Goal: Information Seeking & Learning: Learn about a topic

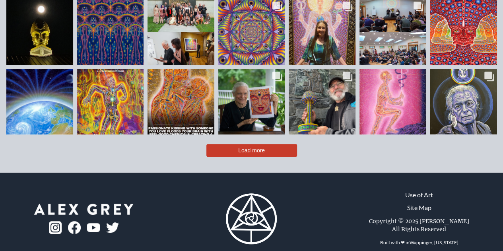
scroll to position [1676, 0]
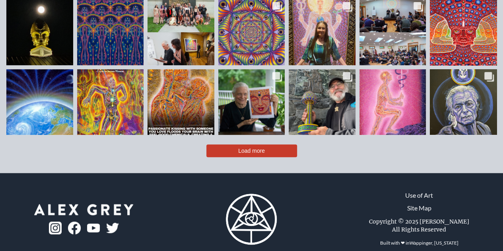
click at [277, 144] on button "Load more" at bounding box center [251, 150] width 91 height 13
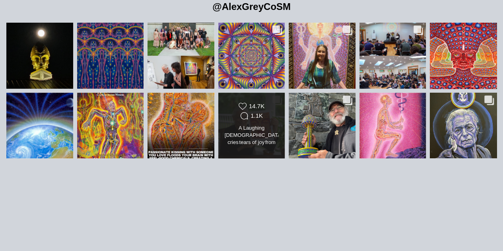
click at [277, 142] on link "Likes Count 14.7K Comments Count 1.1K" at bounding box center [251, 126] width 67 height 66
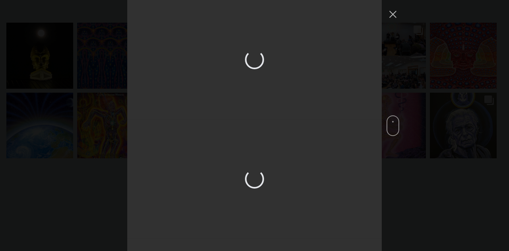
scroll to position [1452, 0]
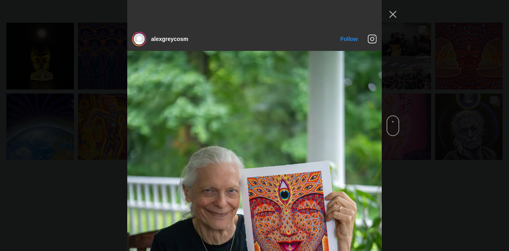
click at [394, 132] on span "Instagram Feed popup" at bounding box center [393, 125] width 13 height 21
click at [395, 12] on button "Close Instagram Feed Popup" at bounding box center [393, 14] width 13 height 13
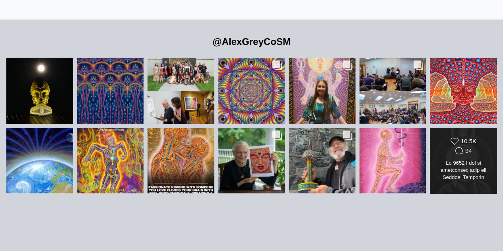
click at [452, 141] on div "Likes Count 10.5K Comments Count 94" at bounding box center [463, 146] width 54 height 19
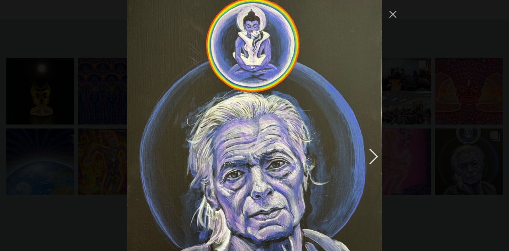
scroll to position [2949, 0]
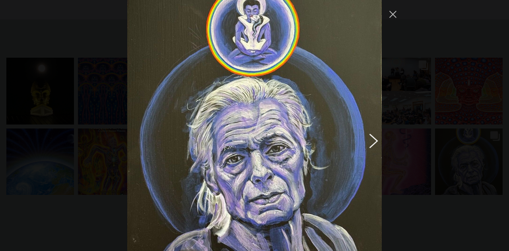
click at [372, 133] on button "Previous image" at bounding box center [372, 140] width 10 height 14
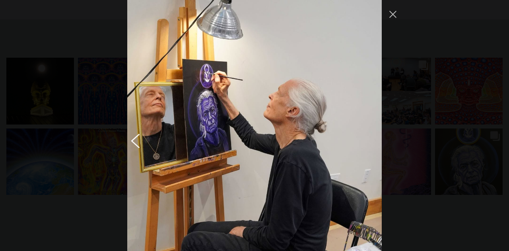
click at [132, 133] on button "Next image" at bounding box center [137, 140] width 10 height 14
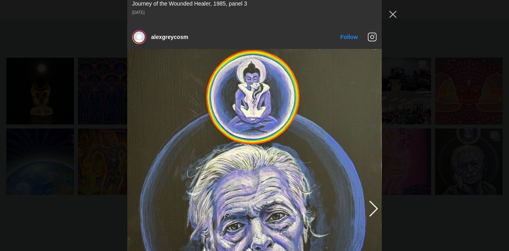
scroll to position [2875, 0]
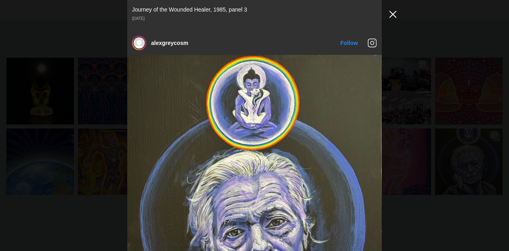
click at [395, 13] on button "Close Instagram Feed Popup" at bounding box center [393, 14] width 13 height 13
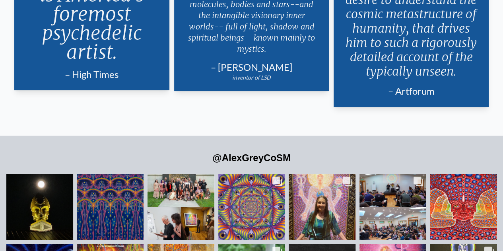
scroll to position [1501, 0]
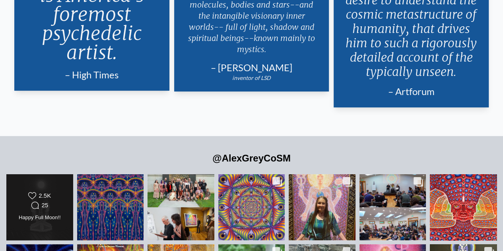
click at [17, 192] on div "Likes Count 2.5K Comments Count 25" at bounding box center [40, 201] width 54 height 19
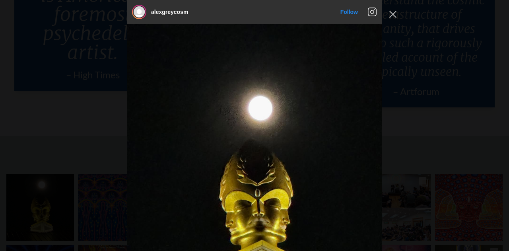
scroll to position [0, 0]
click at [395, 12] on button "Close Instagram Feed Popup" at bounding box center [393, 14] width 13 height 13
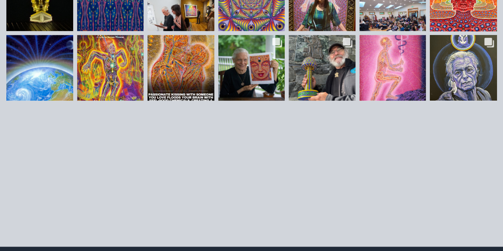
scroll to position [1784, 0]
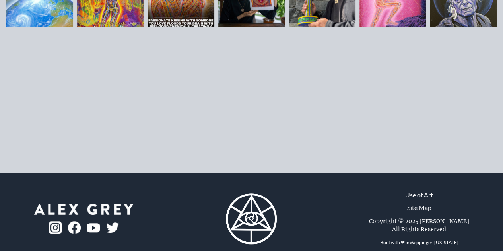
click at [53, 221] on img at bounding box center [55, 227] width 13 height 13
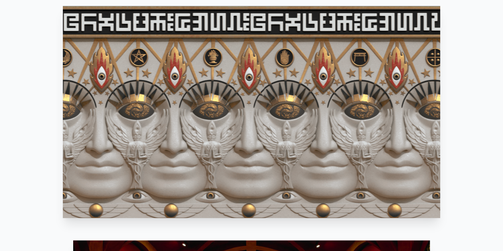
scroll to position [386, 0]
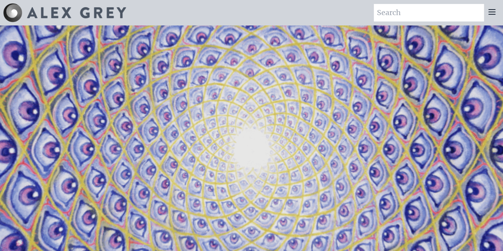
click at [221, 51] on video "Your browser does not support the video tag." at bounding box center [251, 150] width 795 height 447
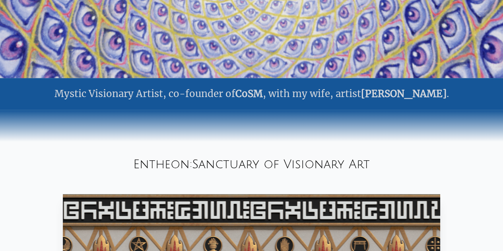
scroll to position [373, 0]
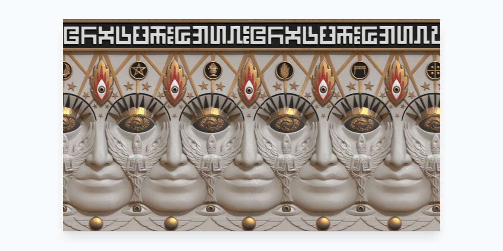
click at [221, 51] on video "Your browser does not support the video tag." at bounding box center [251, 125] width 377 height 212
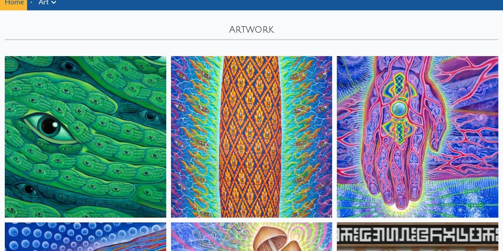
scroll to position [31, 0]
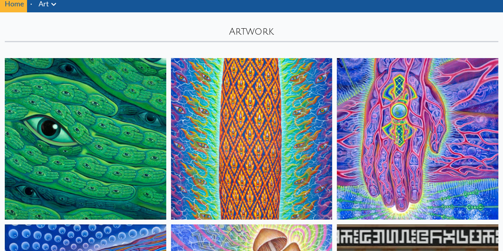
click at [78, 107] on img at bounding box center [85, 138] width 161 height 161
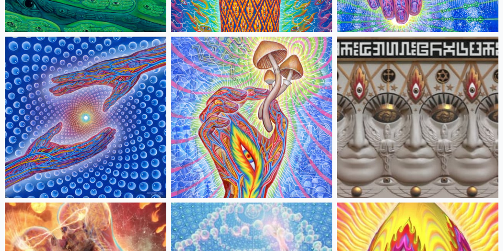
scroll to position [208, 0]
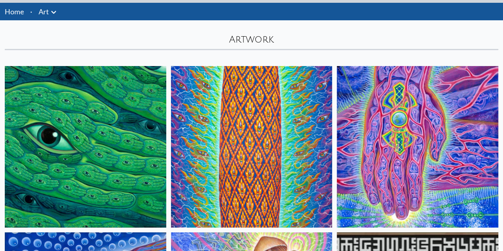
scroll to position [22, 0]
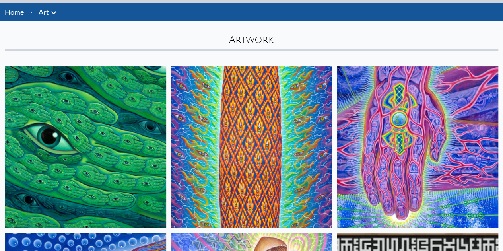
click at [94, 91] on img at bounding box center [85, 146] width 161 height 161
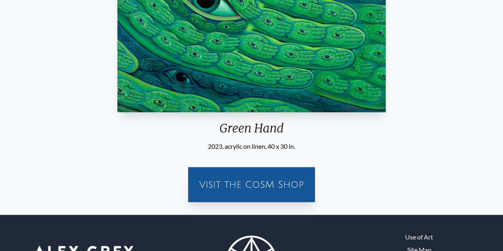
scroll to position [164, 0]
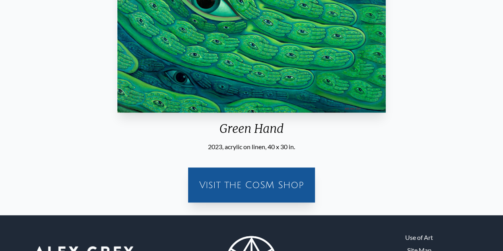
click at [228, 58] on img "1 / 31" at bounding box center [251, 12] width 268 height 201
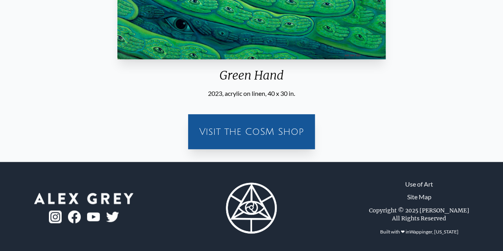
scroll to position [220, 0]
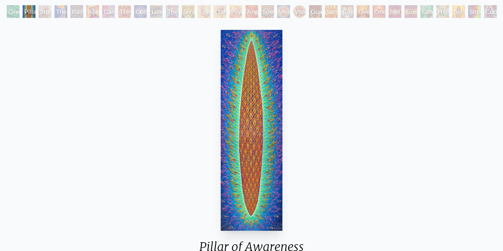
scroll to position [45, 0]
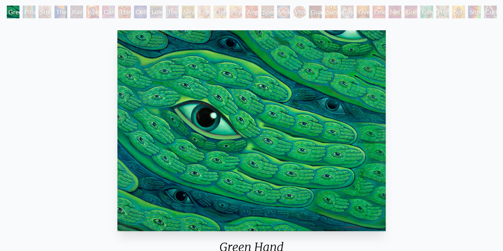
scroll to position [220, 0]
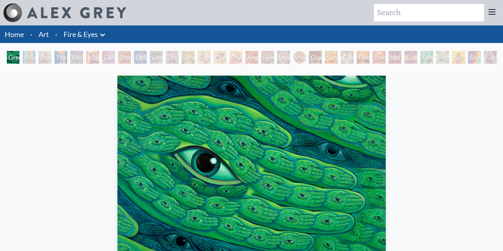
click at [17, 63] on div "Green Hand" at bounding box center [13, 57] width 13 height 13
click at [26, 57] on div "Pillar of Awareness" at bounding box center [29, 57] width 13 height 13
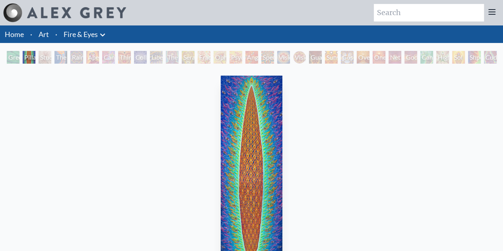
click at [43, 60] on div "Study for the Great Turn" at bounding box center [45, 57] width 13 height 13
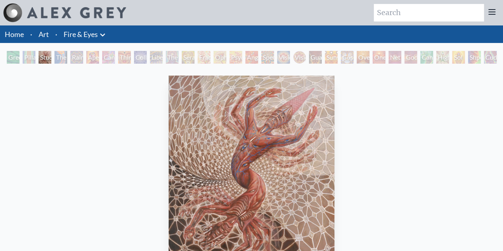
click at [67, 56] on div "The Torch" at bounding box center [60, 57] width 13 height 13
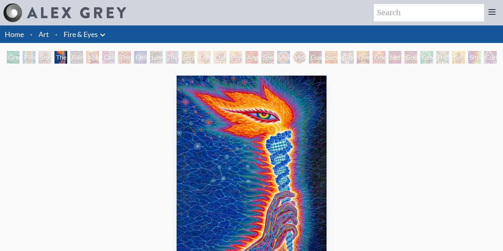
click at [121, 58] on div "Third Eye Tears of Joy" at bounding box center [124, 57] width 13 height 13
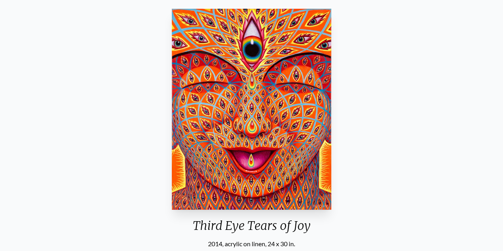
scroll to position [51, 0]
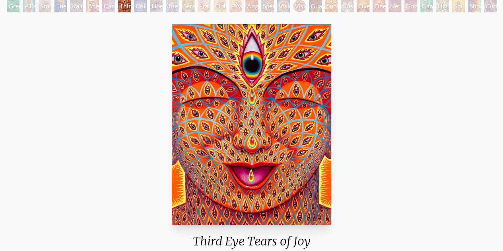
click at [137, 8] on div "Collective Vision" at bounding box center [140, 6] width 13 height 13
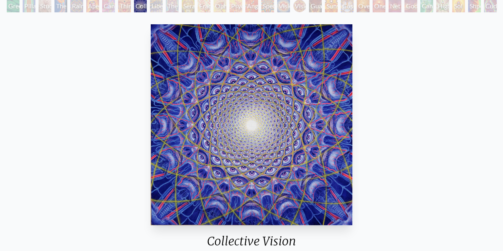
click at [168, 9] on div "The Seer" at bounding box center [172, 6] width 13 height 13
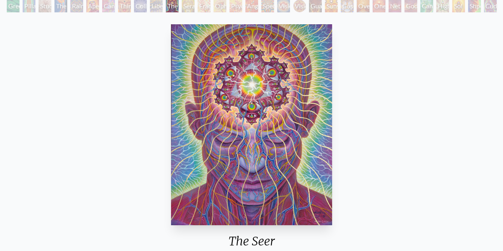
click at [201, 6] on div "Fractal Eyes" at bounding box center [204, 6] width 13 height 13
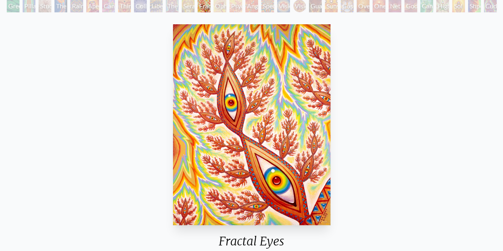
click at [242, 7] on div "Psychomicrograph of a Fractal Paisley Cherub Feather Tip" at bounding box center [235, 6] width 13 height 13
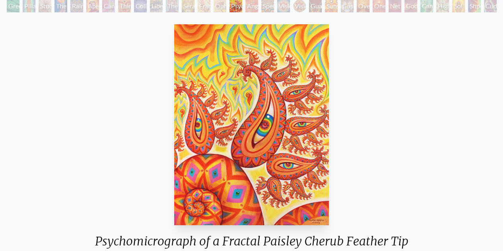
click at [251, 8] on div "Angel Skin" at bounding box center [251, 6] width 13 height 13
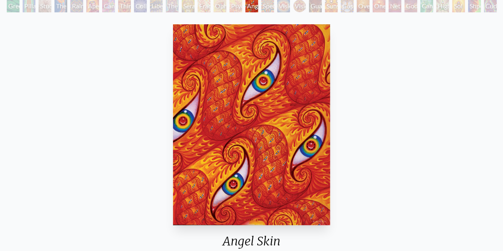
click at [290, 8] on div "Vision Crystal" at bounding box center [283, 6] width 13 height 13
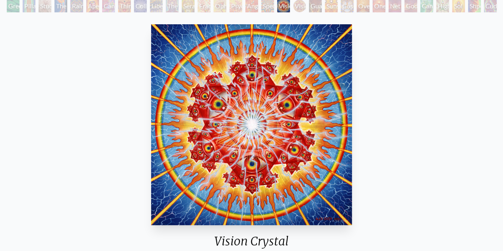
click at [399, 6] on div "Net of Being" at bounding box center [395, 6] width 13 height 13
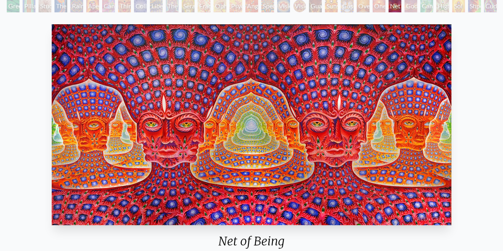
click at [442, 8] on div "Higher Vision" at bounding box center [442, 6] width 13 height 13
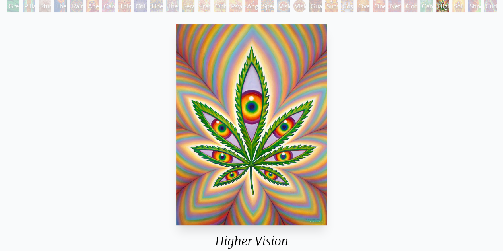
click at [465, 7] on div "Sol Invictus" at bounding box center [458, 6] width 13 height 13
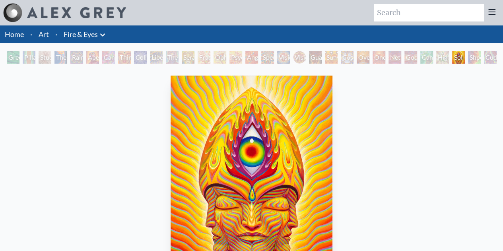
scroll to position [4, 0]
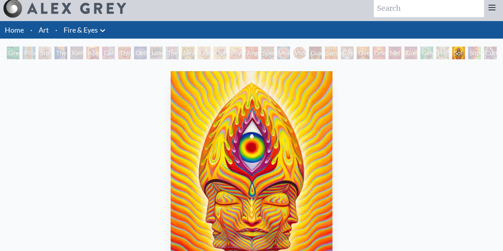
click at [412, 55] on div "Godself" at bounding box center [410, 53] width 13 height 13
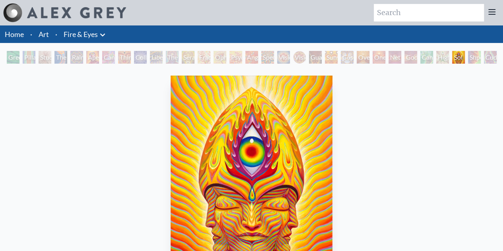
click at [77, 37] on link "Fire & Eyes" at bounding box center [81, 34] width 34 height 11
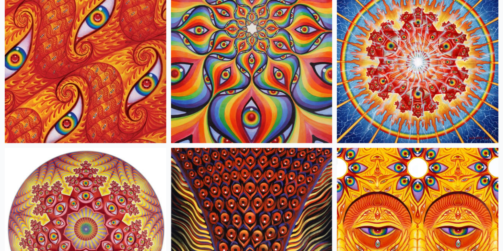
scroll to position [937, 0]
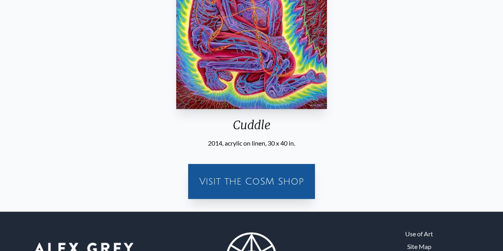
scroll to position [79, 0]
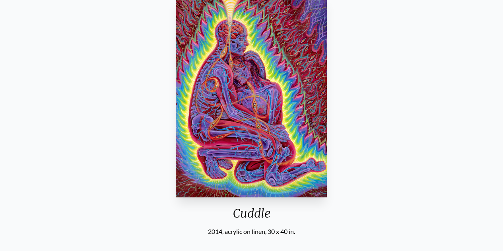
click at [249, 95] on img "31 / 31" at bounding box center [251, 96] width 150 height 201
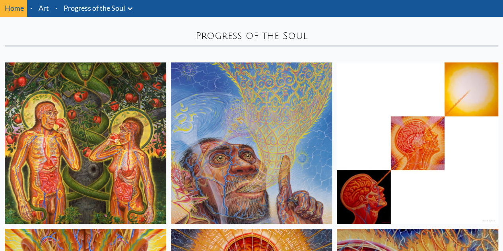
scroll to position [25, 0]
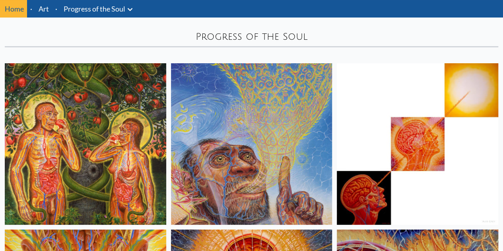
click at [80, 119] on img at bounding box center [85, 143] width 161 height 161
click at [337, 117] on img at bounding box center [417, 143] width 161 height 161
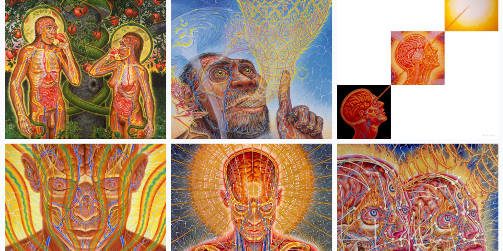
scroll to position [113, 0]
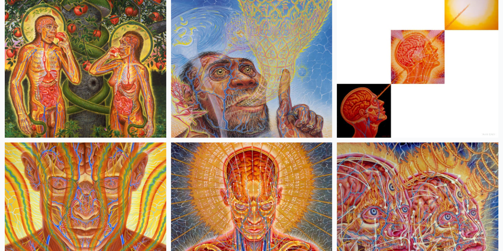
click at [166, 142] on img at bounding box center [85, 222] width 161 height 161
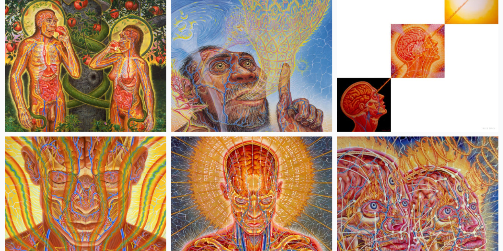
scroll to position [120, 0]
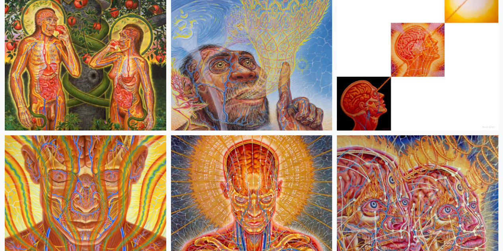
click at [171, 135] on img at bounding box center [251, 215] width 161 height 161
click at [337, 140] on img at bounding box center [417, 215] width 161 height 161
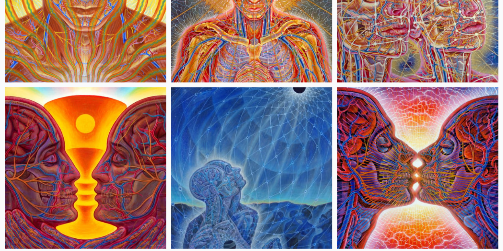
scroll to position [442, 0]
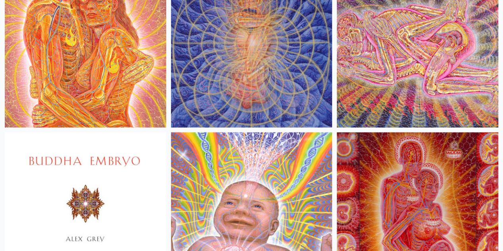
scroll to position [787, 0]
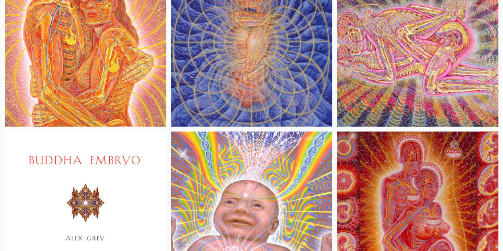
drag, startPoint x: 185, startPoint y: 76, endPoint x: 211, endPoint y: 79, distance: 26.1
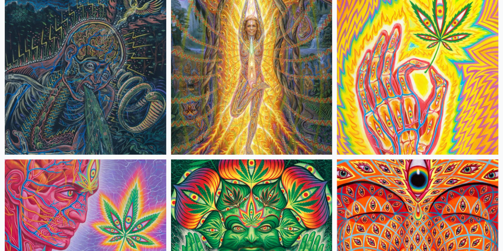
scroll to position [4177, 0]
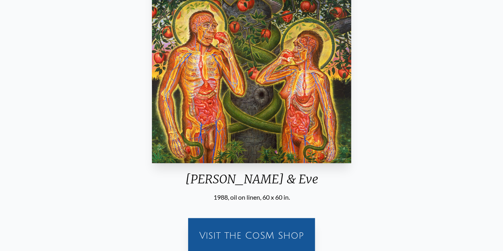
scroll to position [15, 0]
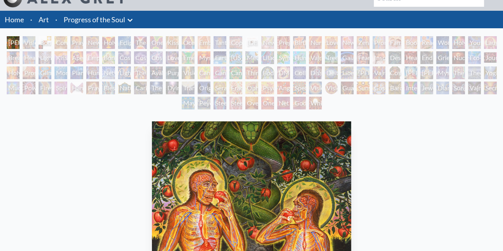
click at [17, 47] on div "[PERSON_NAME] & Eve" at bounding box center [13, 42] width 13 height 13
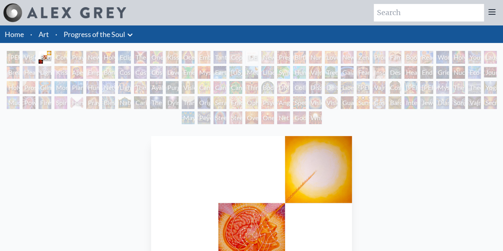
scroll to position [112, 0]
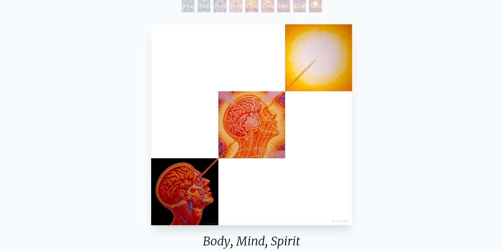
click at [267, 123] on img "3 / 133" at bounding box center [251, 124] width 201 height 201
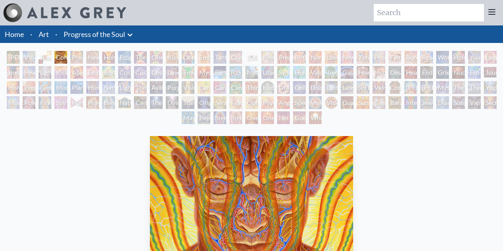
scroll to position [107, 0]
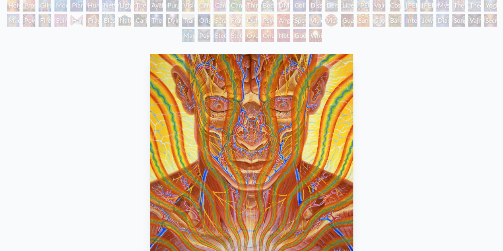
scroll to position [83, 0]
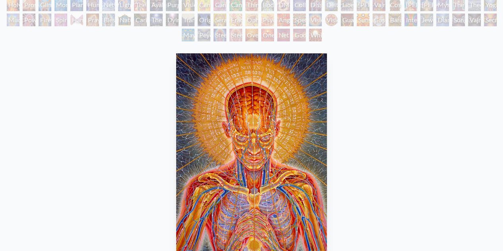
scroll to position [118, 0]
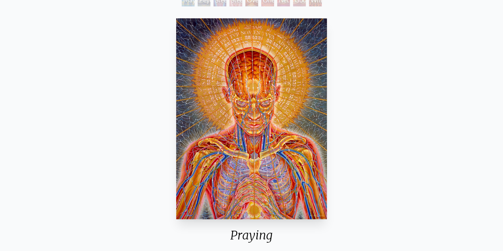
click at [203, 82] on img "5 / 133" at bounding box center [251, 118] width 151 height 201
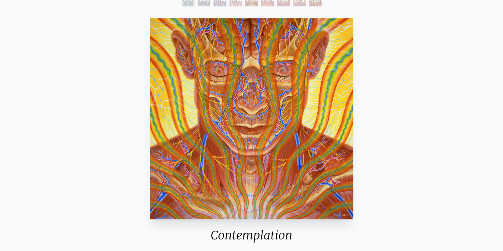
scroll to position [83, 0]
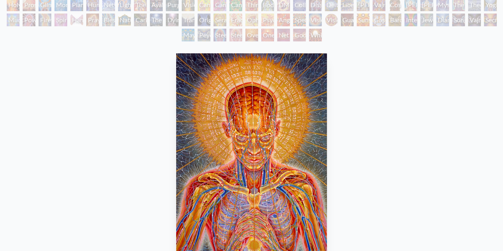
scroll to position [118, 0]
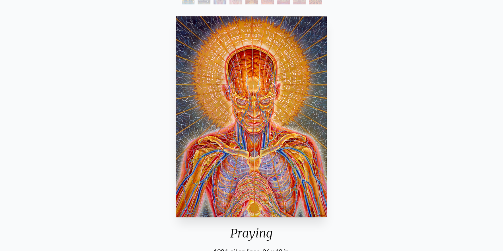
scroll to position [125, 0]
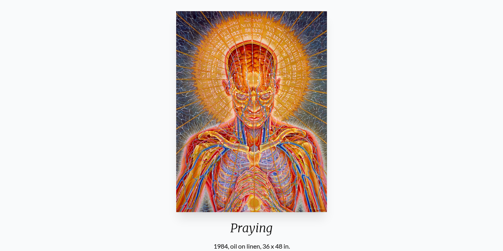
click at [251, 97] on img "5 / 133" at bounding box center [251, 111] width 151 height 201
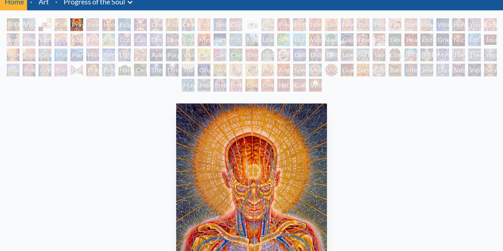
scroll to position [0, 0]
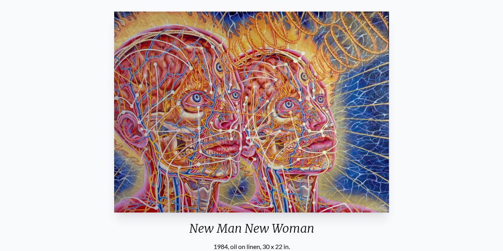
scroll to position [125, 0]
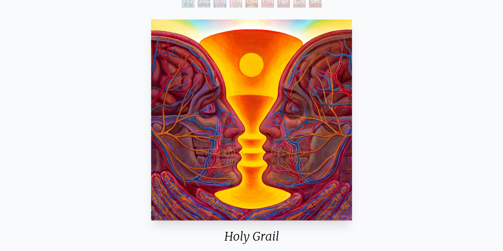
scroll to position [101, 0]
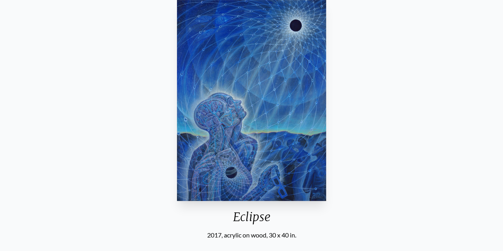
scroll to position [136, 0]
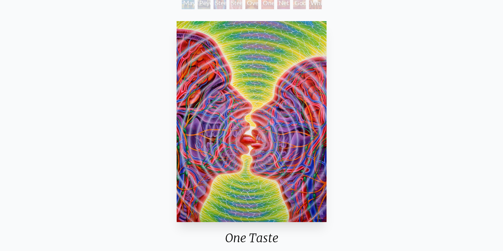
scroll to position [115, 0]
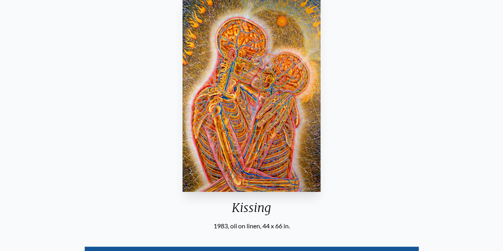
scroll to position [152, 0]
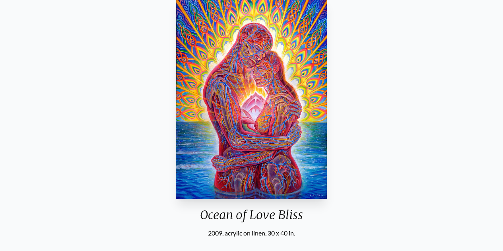
scroll to position [138, 0]
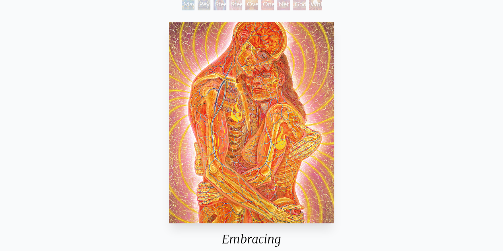
scroll to position [113, 0]
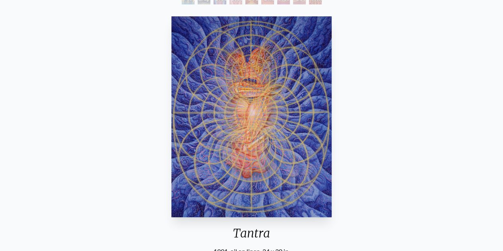
scroll to position [119, 0]
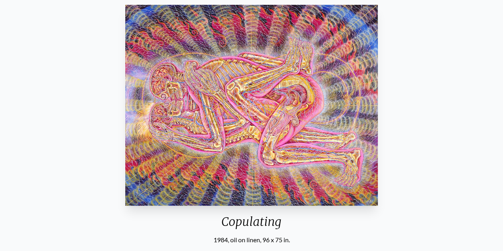
scroll to position [136, 0]
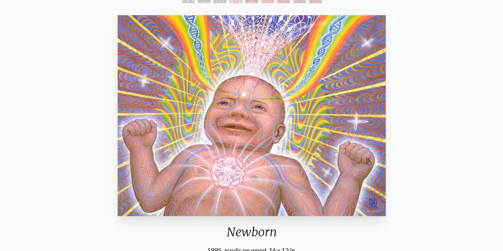
scroll to position [121, 0]
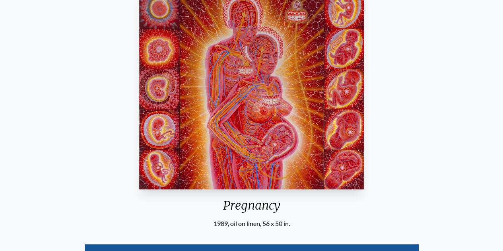
scroll to position [148, 0]
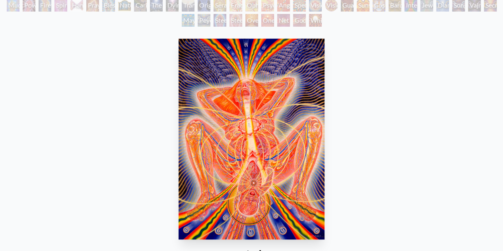
scroll to position [100, 0]
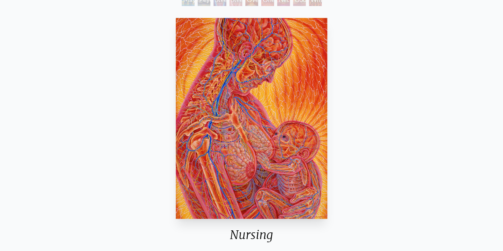
scroll to position [122, 0]
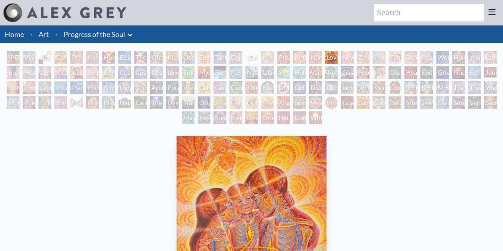
scroll to position [129, 0]
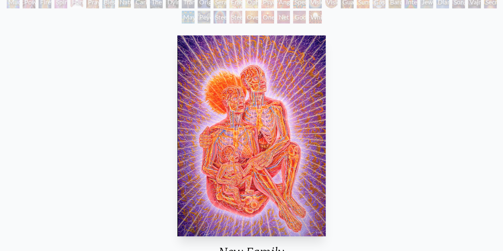
scroll to position [100, 0]
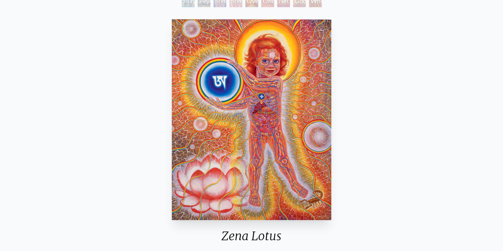
scroll to position [96, 0]
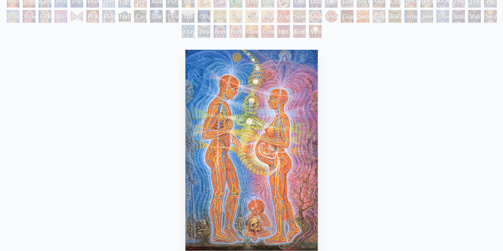
scroll to position [87, 0]
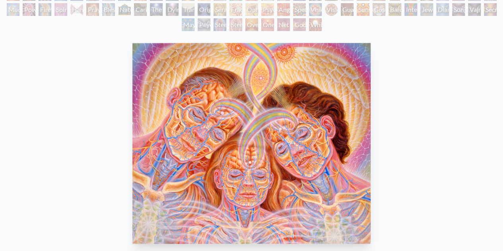
scroll to position [92, 0]
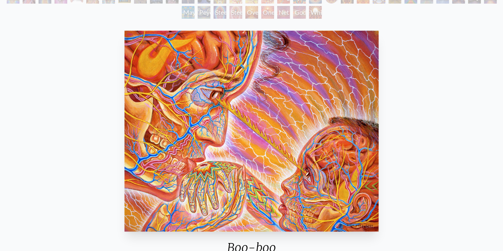
scroll to position [115, 0]
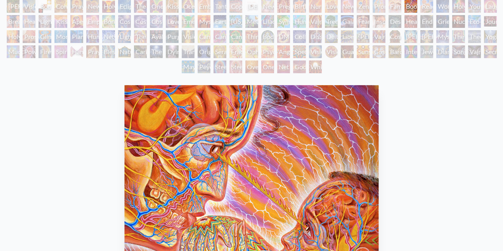
scroll to position [50, 0]
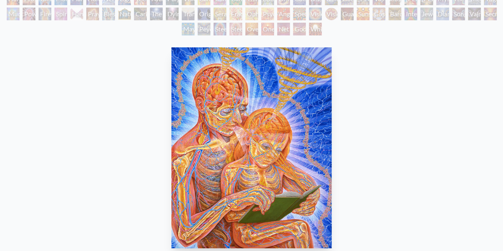
scroll to position [88, 0]
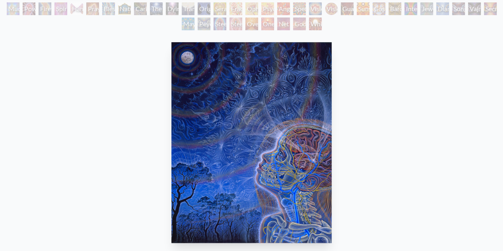
scroll to position [92, 0]
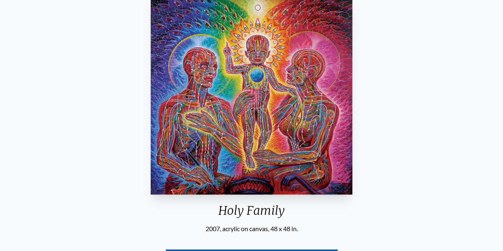
scroll to position [142, 0]
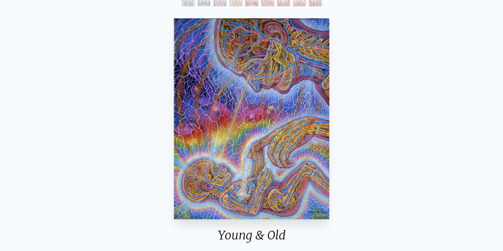
scroll to position [118, 0]
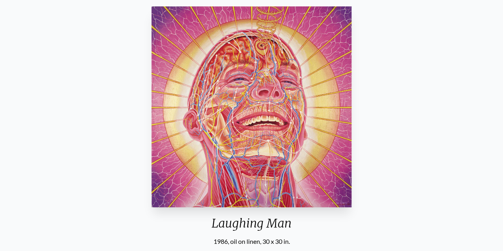
scroll to position [131, 0]
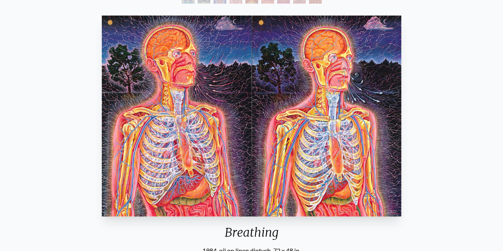
scroll to position [120, 0]
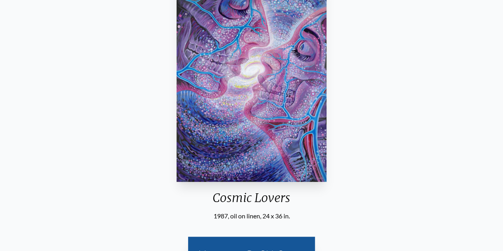
scroll to position [155, 0]
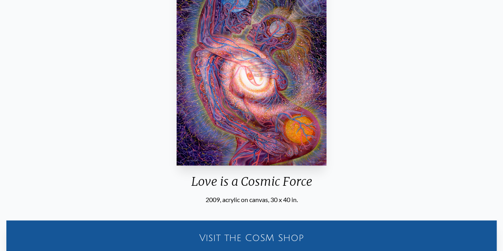
scroll to position [173, 0]
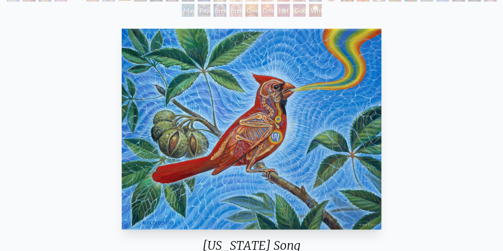
scroll to position [106, 0]
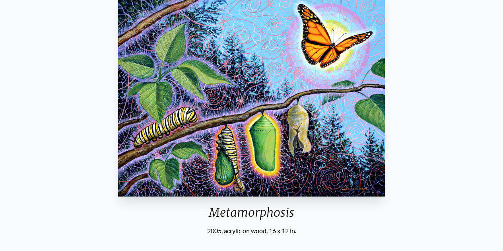
scroll to position [141, 0]
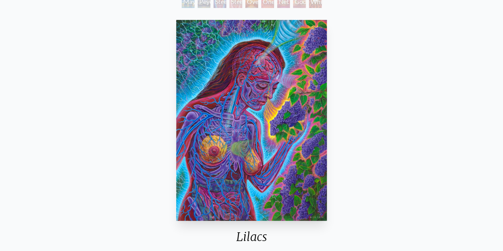
scroll to position [115, 0]
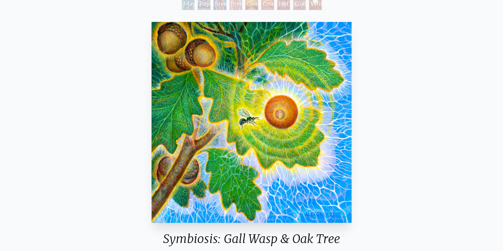
scroll to position [115, 0]
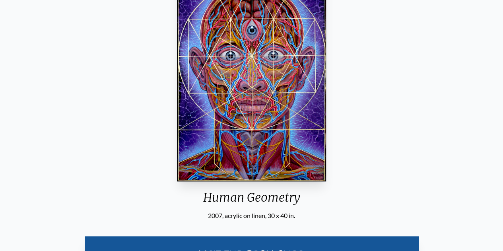
scroll to position [156, 0]
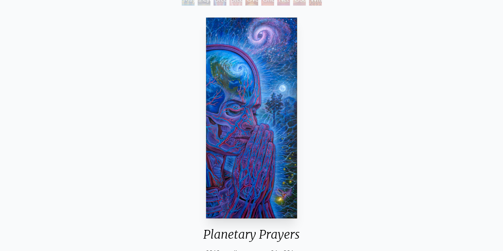
scroll to position [126, 0]
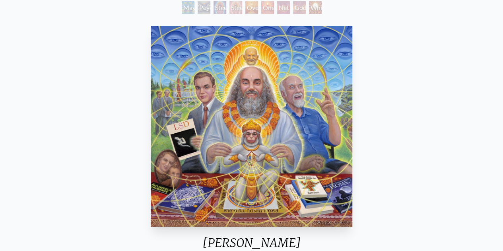
scroll to position [110, 0]
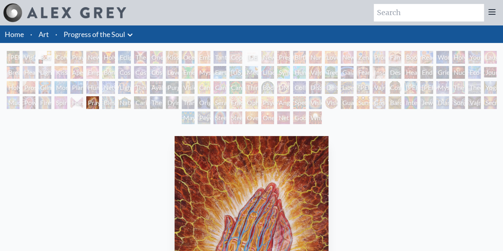
click at [21, 35] on link "Home" at bounding box center [14, 34] width 19 height 9
click at [16, 35] on link "Home" at bounding box center [14, 34] width 19 height 9
click at [44, 35] on link "Art" at bounding box center [44, 34] width 10 height 11
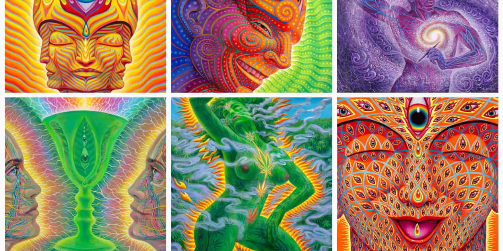
scroll to position [2653, 0]
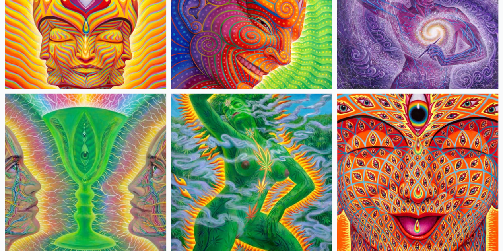
drag, startPoint x: 298, startPoint y: 59, endPoint x: 281, endPoint y: 113, distance: 56.8
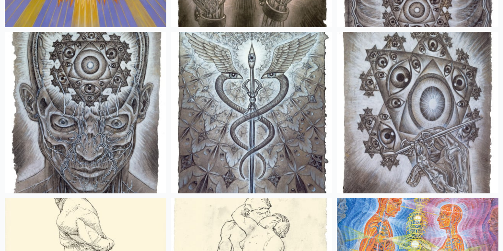
scroll to position [10522, 0]
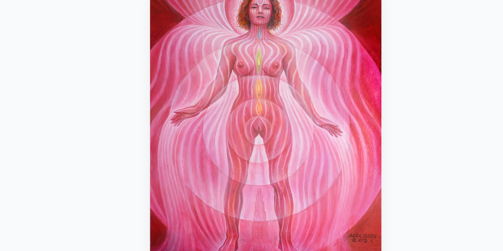
scroll to position [72, 0]
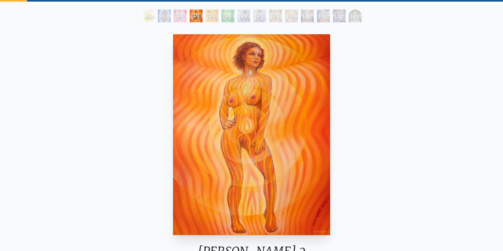
scroll to position [41, 0]
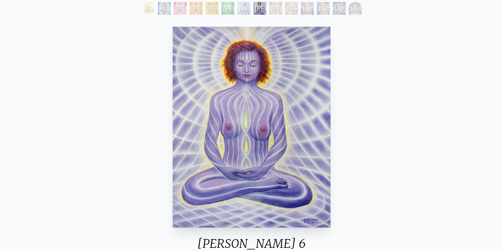
scroll to position [48, 0]
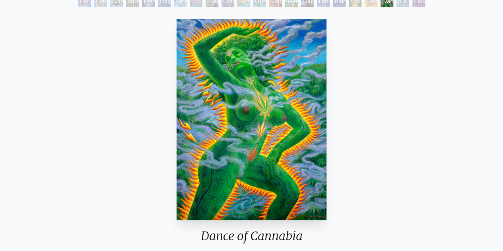
scroll to position [54, 0]
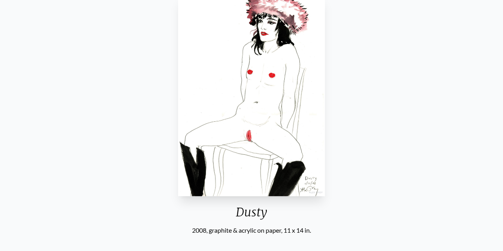
scroll to position [103, 0]
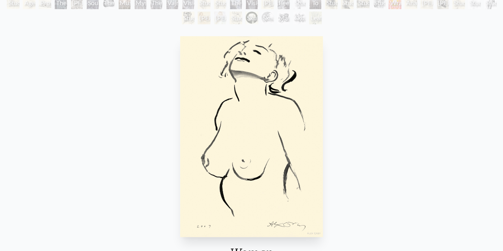
scroll to position [64, 0]
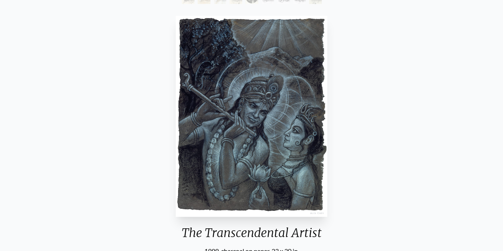
scroll to position [74, 0]
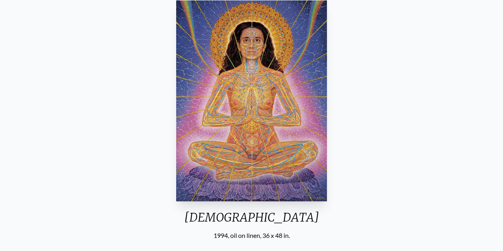
scroll to position [75, 0]
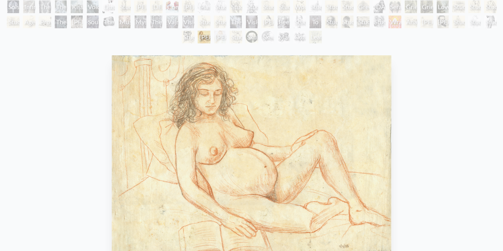
scroll to position [50, 0]
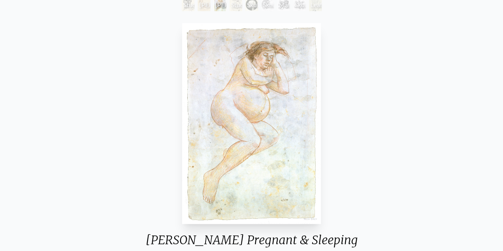
scroll to position [85, 0]
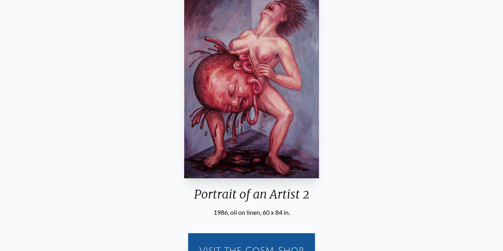
scroll to position [80, 0]
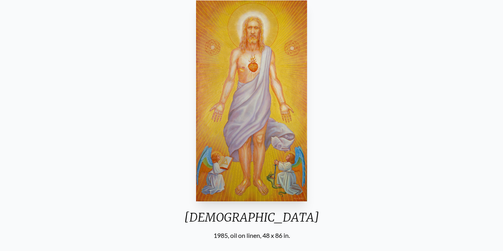
scroll to position [75, 0]
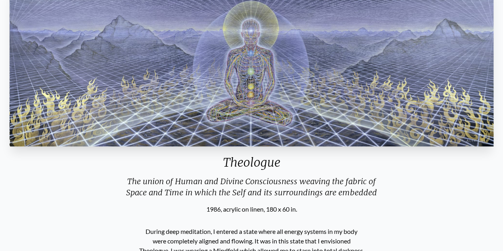
scroll to position [106, 0]
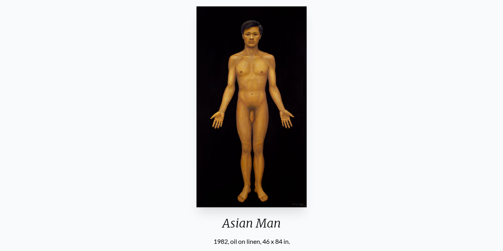
scroll to position [72, 0]
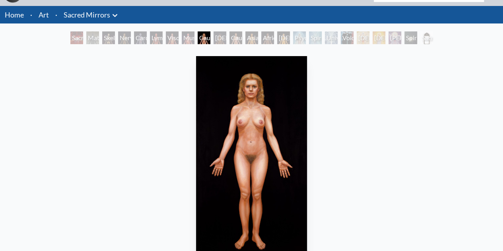
scroll to position [22, 0]
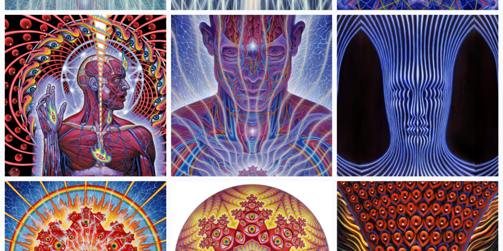
scroll to position [441, 0]
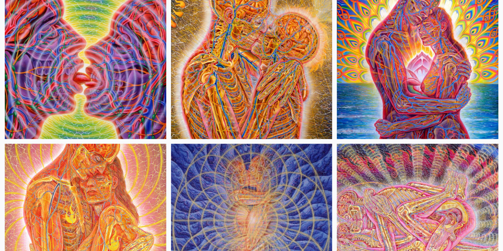
scroll to position [615, 0]
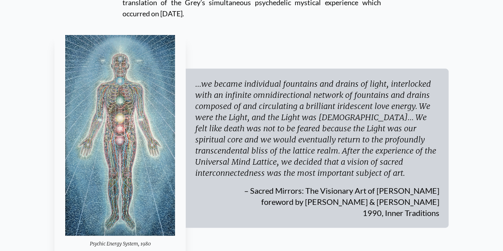
scroll to position [2268, 0]
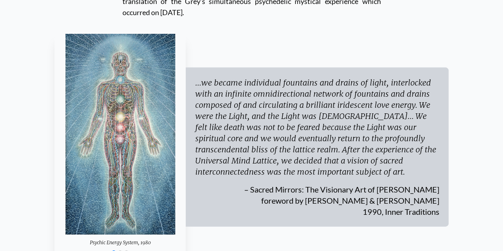
click at [150, 73] on img "1 / 3" at bounding box center [120, 134] width 110 height 201
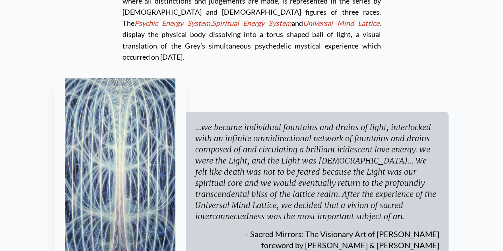
scroll to position [2224, 0]
click at [114, 132] on img "3 / 3" at bounding box center [120, 178] width 110 height 201
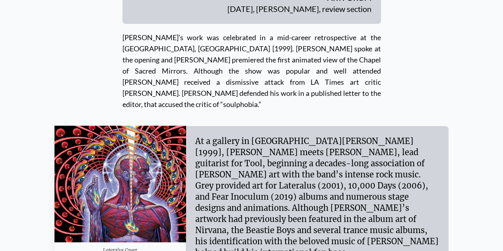
scroll to position [2757, 0]
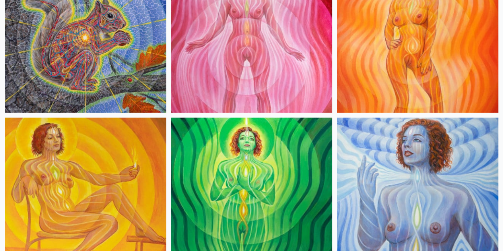
scroll to position [969, 0]
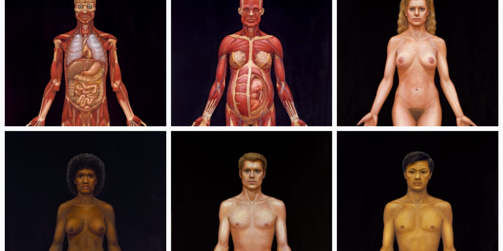
scroll to position [456, 0]
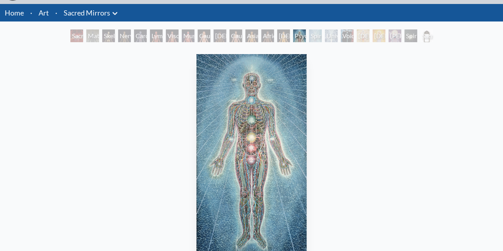
scroll to position [20, 0]
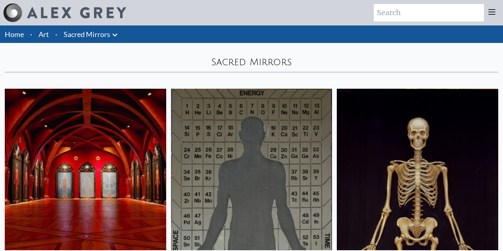
scroll to position [456, 0]
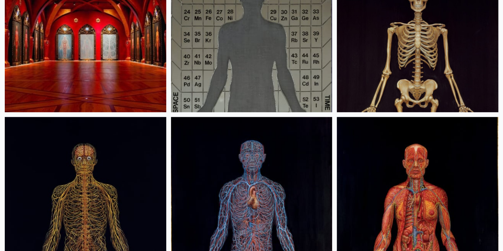
scroll to position [0, 0]
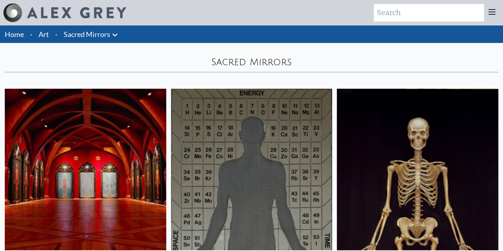
click at [337, 161] on img at bounding box center [417, 169] width 161 height 161
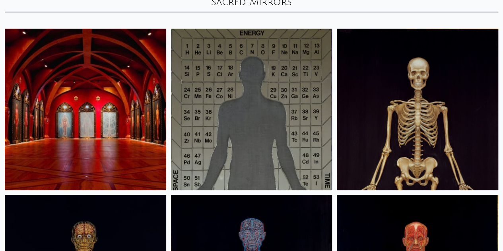
scroll to position [52, 0]
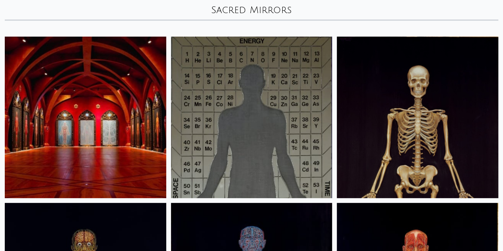
click at [220, 125] on img at bounding box center [251, 117] width 161 height 161
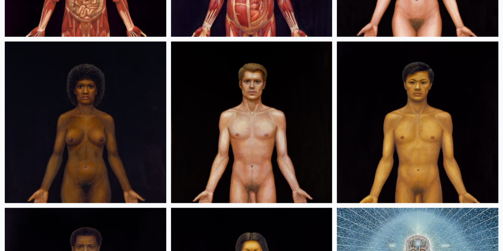
scroll to position [546, 0]
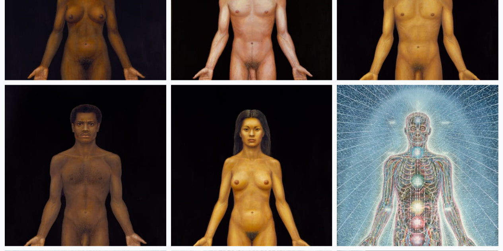
scroll to position [669, 0]
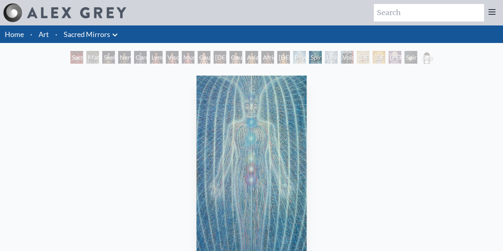
click at [266, 148] on img "16 / 23" at bounding box center [251, 176] width 110 height 201
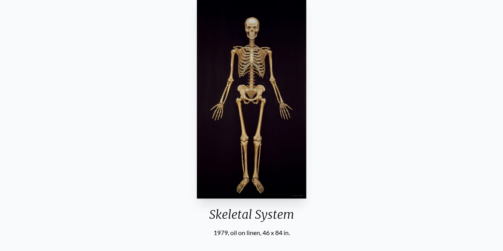
scroll to position [83, 0]
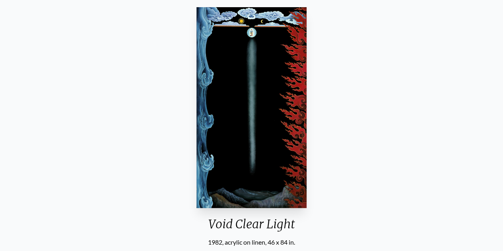
scroll to position [69, 0]
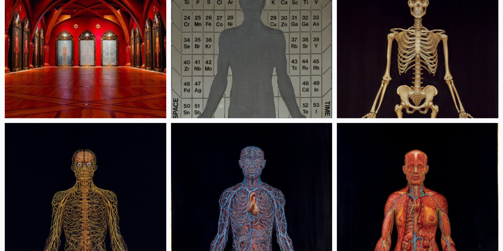
scroll to position [132, 0]
click at [337, 38] on img at bounding box center [417, 37] width 161 height 161
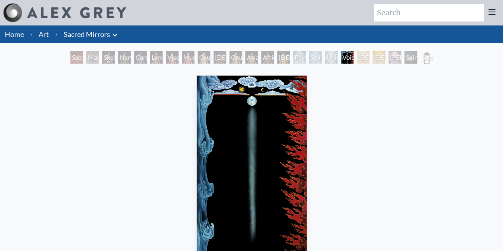
click at [270, 126] on img "18 / 23" at bounding box center [252, 176] width 110 height 201
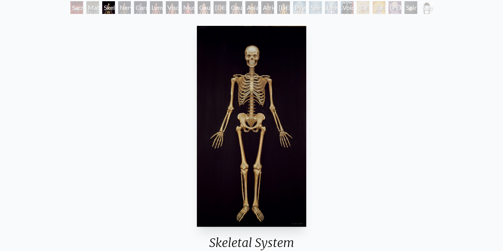
scroll to position [49, 0]
click at [126, 5] on div "Nervous System" at bounding box center [124, 8] width 13 height 13
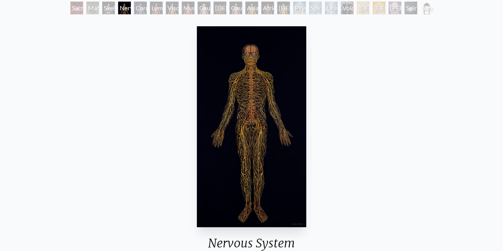
click at [156, 6] on div "Lymphatic System" at bounding box center [156, 8] width 13 height 13
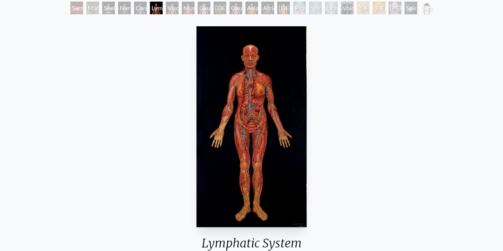
click at [188, 8] on div "Muscle System" at bounding box center [188, 8] width 13 height 13
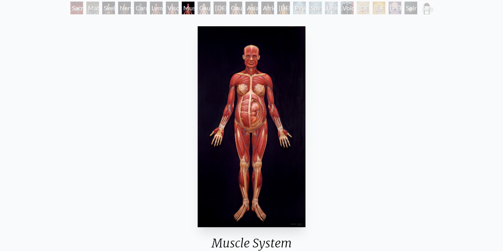
click at [216, 8] on div "[DEMOGRAPHIC_DATA] Woman" at bounding box center [220, 8] width 13 height 13
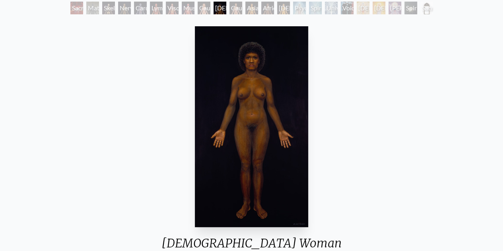
click at [248, 5] on div "Asian Man" at bounding box center [251, 8] width 13 height 13
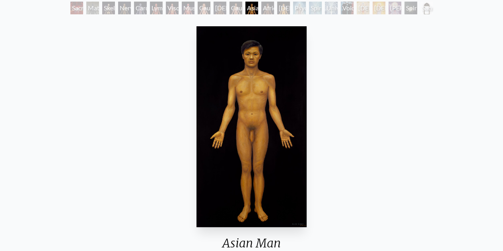
click at [306, 8] on div "Psychic Energy System" at bounding box center [299, 8] width 13 height 13
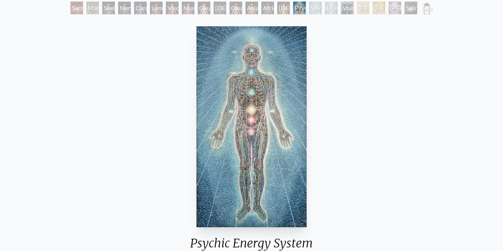
click at [338, 9] on div "Universal Mind Lattice" at bounding box center [331, 8] width 13 height 13
